Goal: Task Accomplishment & Management: Manage account settings

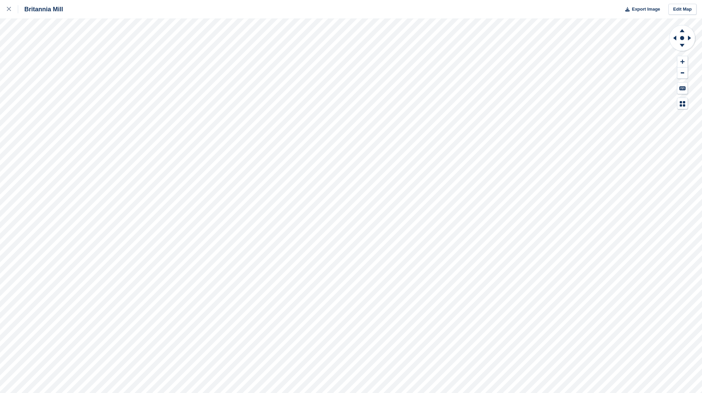
click at [12, 11] on div at bounding box center [12, 9] width 11 height 8
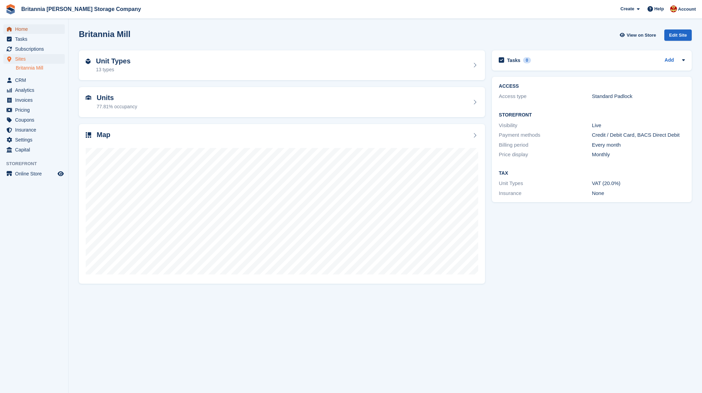
click at [25, 31] on span "Home" at bounding box center [35, 29] width 41 height 10
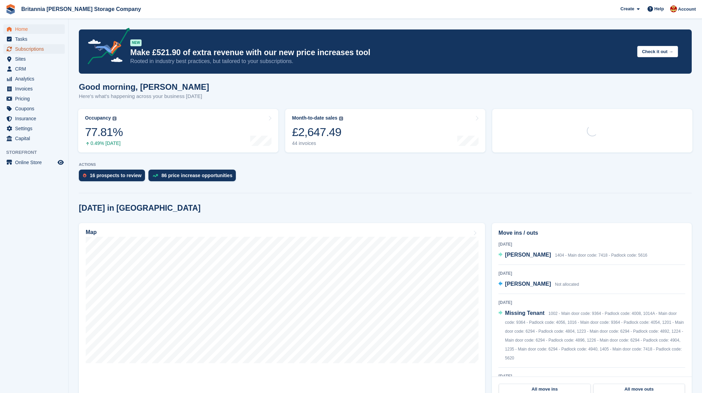
click at [28, 48] on span "Subscriptions" at bounding box center [35, 49] width 41 height 10
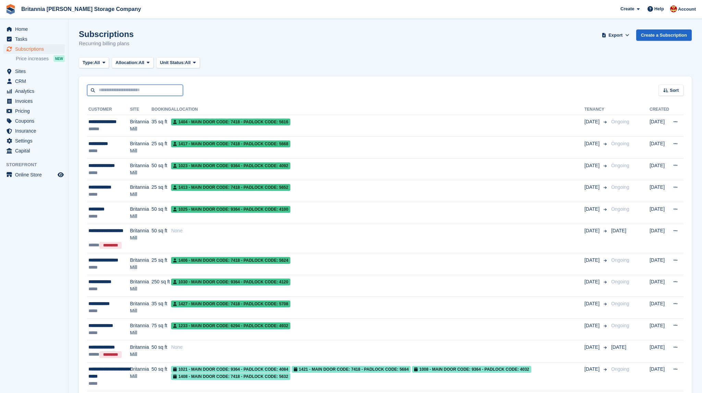
click at [116, 86] on input "text" at bounding box center [135, 90] width 96 height 11
type input "*******"
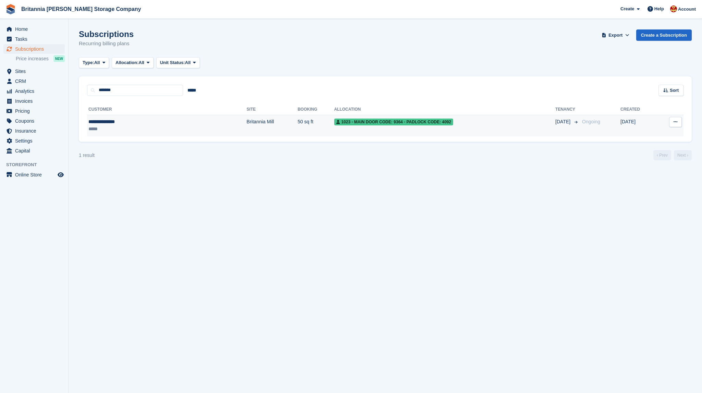
click at [101, 123] on div "**********" at bounding box center [130, 121] width 85 height 7
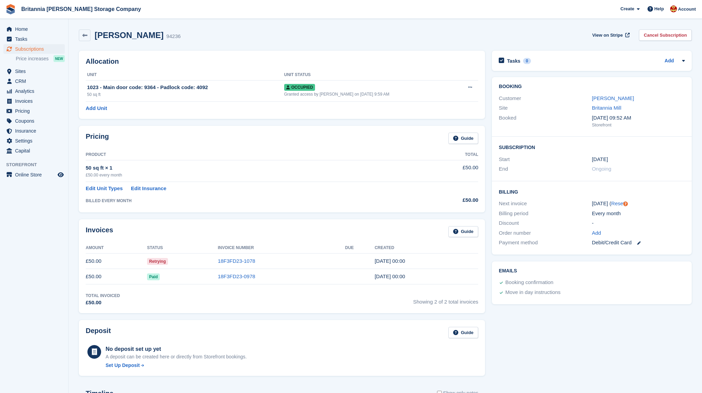
click at [488, 107] on div "Allocation Unit Unit Status 1023 - Main door code: 9364 - Padlock code: 4092 50…" at bounding box center [281, 84] width 413 height 75
click at [32, 31] on span "Home" at bounding box center [35, 29] width 41 height 10
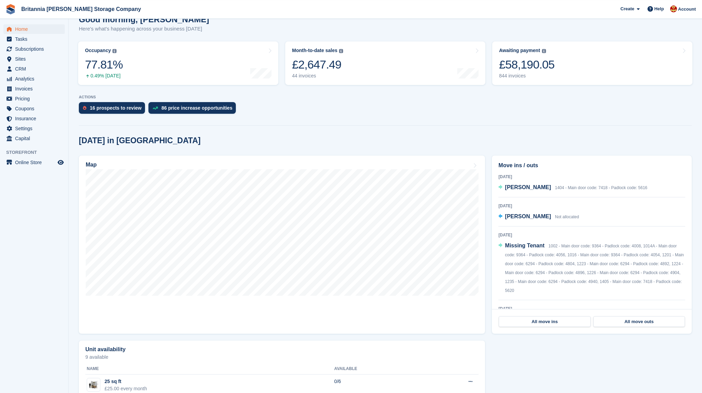
scroll to position [72, 0]
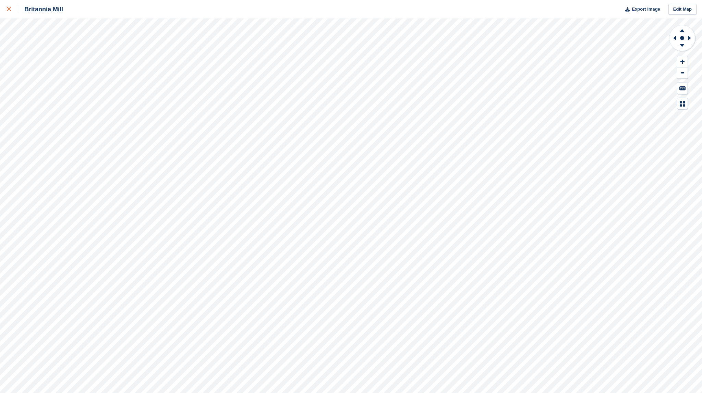
click at [9, 9] on icon at bounding box center [9, 9] width 4 height 4
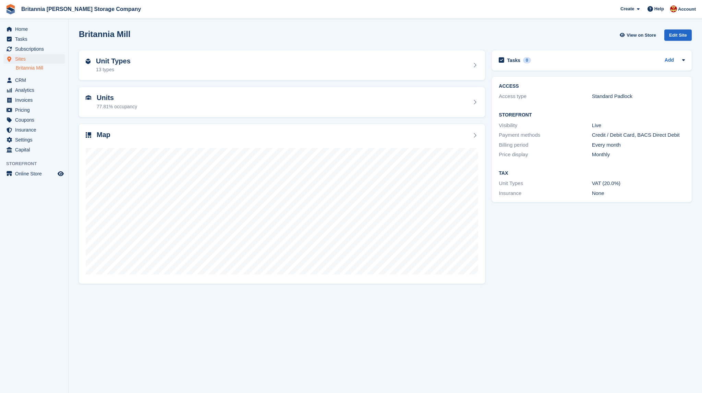
click at [491, 228] on div "Tasks 0 Add No tasks related to Britannia Mill ACCESS Access type Standard Padl…" at bounding box center [592, 167] width 207 height 240
click at [495, 225] on div "Tasks 0 Add No tasks related to Britannia Mill ACCESS Access type Standard Padl…" at bounding box center [592, 167] width 207 height 240
click at [491, 202] on div "ACCESS Access type Standard Padlock Storefront Visibility Live Payment methods …" at bounding box center [592, 139] width 207 height 133
click at [485, 41] on div "Britannia Mill View on Store Edit Site" at bounding box center [385, 36] width 620 height 21
click at [492, 247] on div "Tasks 0 Add No tasks related to Britannia Mill ACCESS Access type Standard Padl…" at bounding box center [592, 167] width 207 height 240
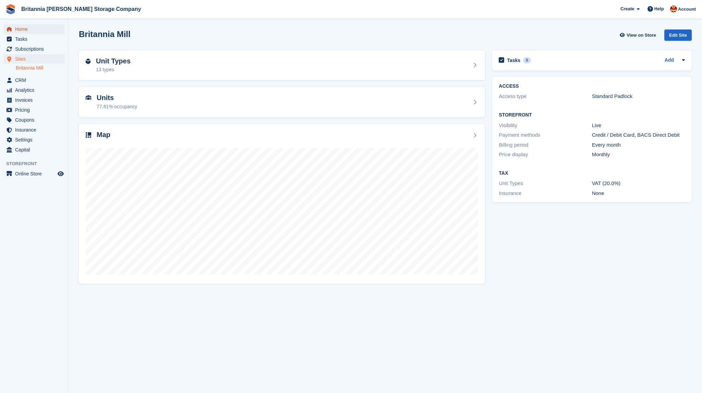
click at [26, 27] on span "Home" at bounding box center [35, 29] width 41 height 10
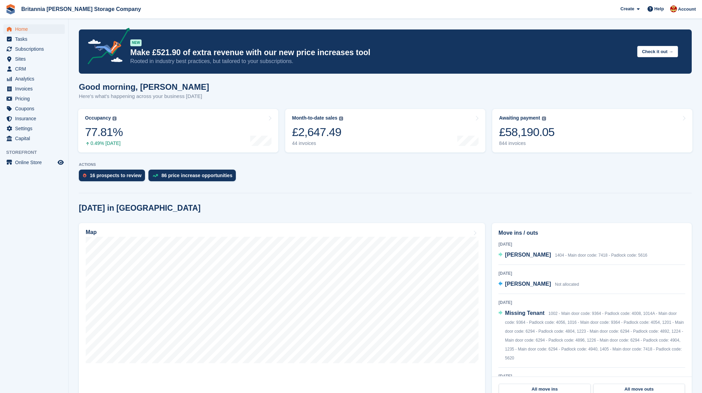
click at [498, 189] on section "NEW Make £521.90 of extra revenue with our new price increases tool Rooted in i…" at bounding box center [386, 370] width 634 height 741
click at [489, 182] on div "16 prospects to review 86 price increase opportunities" at bounding box center [385, 177] width 613 height 15
click at [492, 101] on div "Good morning, Einar Here's what's happening across your business today" at bounding box center [385, 95] width 613 height 26
click at [489, 105] on div "Good morning, Einar Here's what's happening across your business today" at bounding box center [385, 95] width 613 height 26
click at [491, 190] on section "NEW Make £521.90 of extra revenue with our new price increases tool Rooted in i…" at bounding box center [386, 370] width 634 height 741
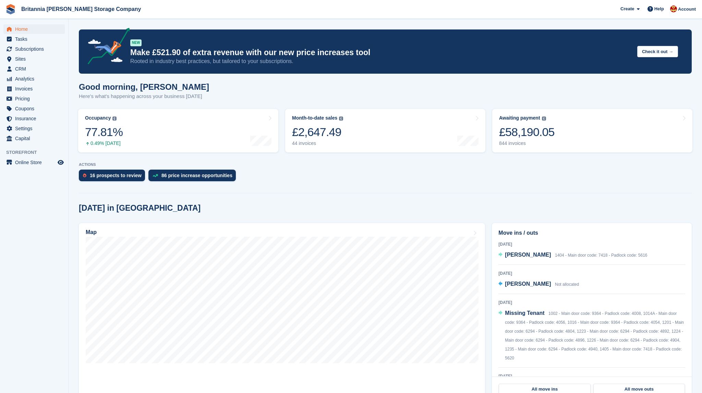
click at [489, 193] on div at bounding box center [385, 191] width 613 height 3
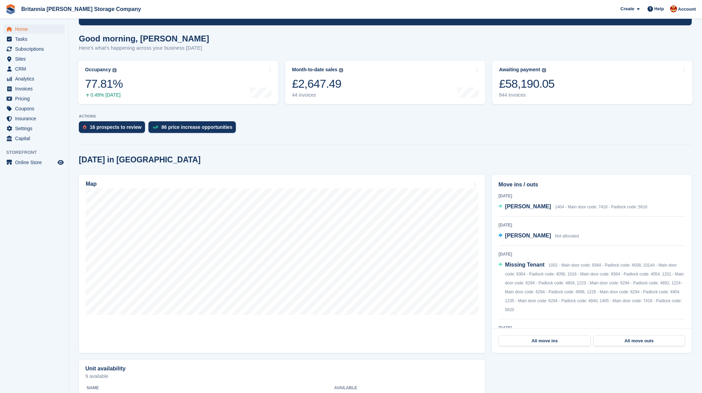
scroll to position [72, 0]
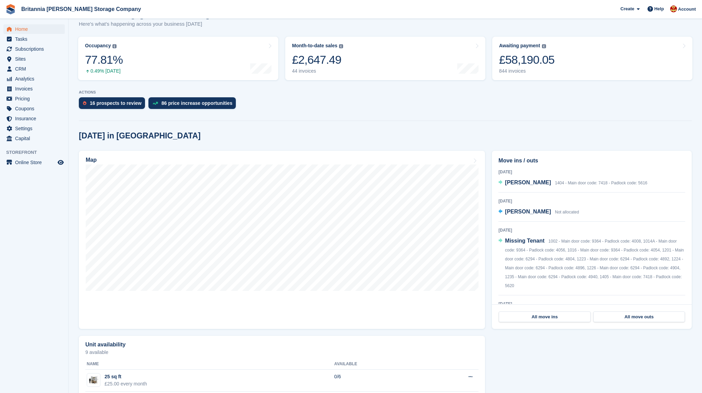
click at [459, 116] on section "NEW Make £521.90 of extra revenue with our new price increases tool Rooted in i…" at bounding box center [386, 298] width 634 height 741
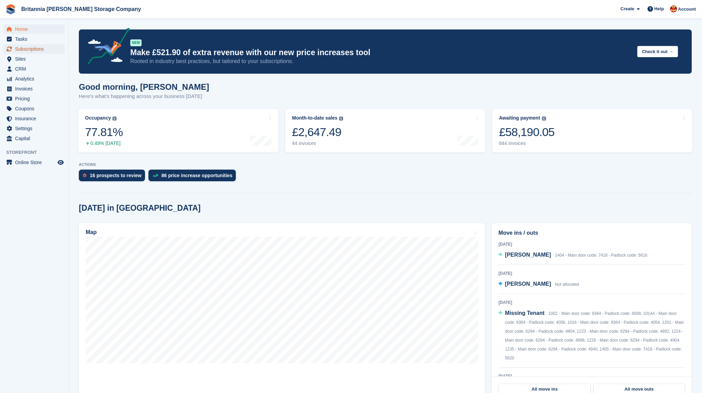
click at [31, 51] on span "Subscriptions" at bounding box center [35, 49] width 41 height 10
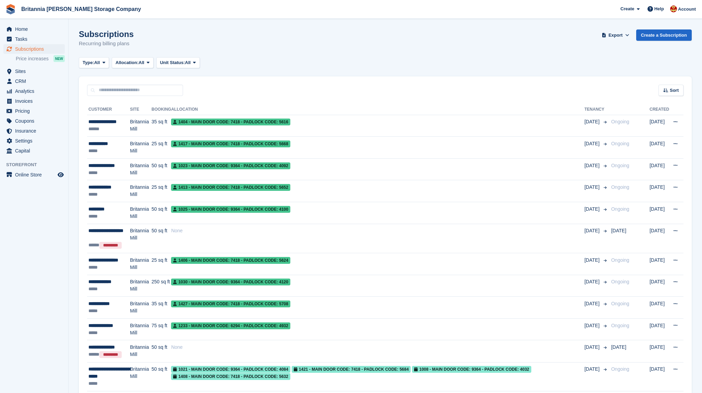
click at [268, 49] on div "Subscriptions Recurring billing plans Export Export Subscriptions Export a CSV …" at bounding box center [385, 42] width 613 height 26
click at [122, 166] on div "**********" at bounding box center [109, 165] width 42 height 7
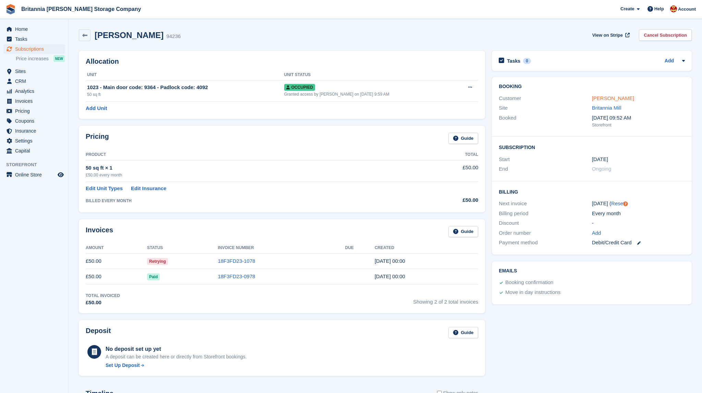
click at [602, 98] on link "[PERSON_NAME]" at bounding box center [613, 98] width 42 height 6
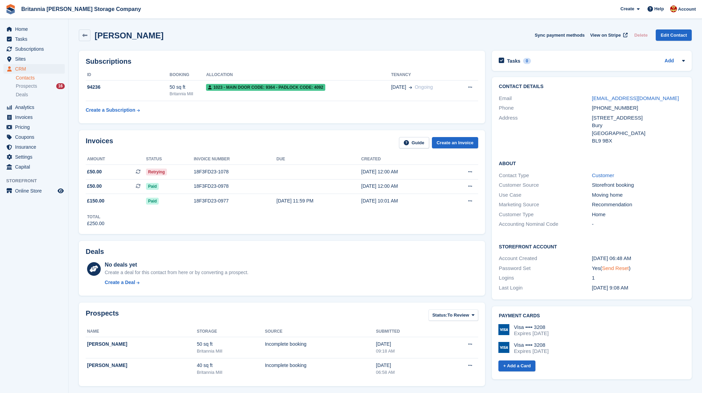
click at [617, 270] on link "Send Reset" at bounding box center [615, 268] width 27 height 6
click at [490, 238] on div "Contact Details Email [EMAIL_ADDRESS][DOMAIN_NAME] Phone [PHONE_NUMBER] Address…" at bounding box center [592, 188] width 207 height 229
click at [26, 31] on span "Home" at bounding box center [35, 29] width 41 height 10
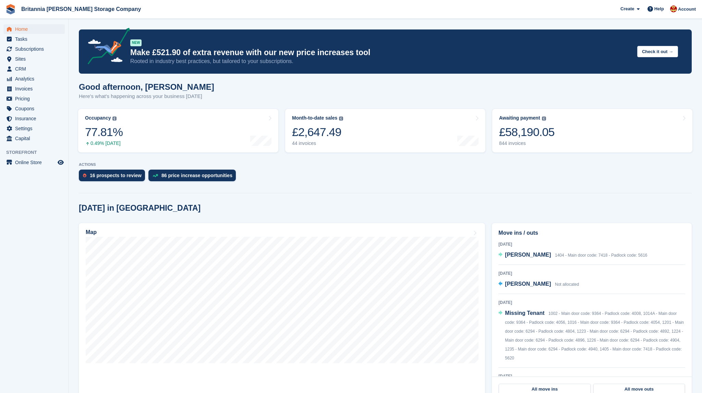
click at [477, 196] on section "NEW Make £521.90 of extra revenue with our new price increases tool Rooted in i…" at bounding box center [386, 370] width 634 height 741
click at [486, 194] on section "NEW Make £521.90 of extra revenue with our new price increases tool Rooted in i…" at bounding box center [386, 370] width 634 height 741
click at [513, 169] on div "ACTIONS 16 prospects to review 86 price increase opportunities" at bounding box center [385, 174] width 613 height 22
